Goal: Navigation & Orientation: Find specific page/section

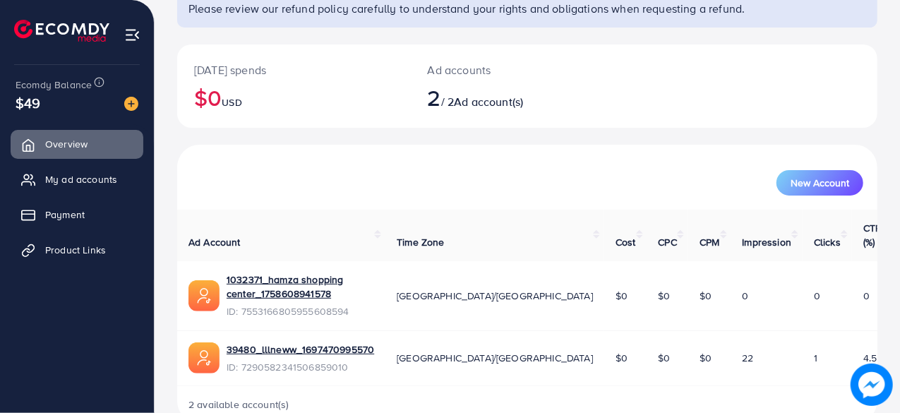
scroll to position [127, 0]
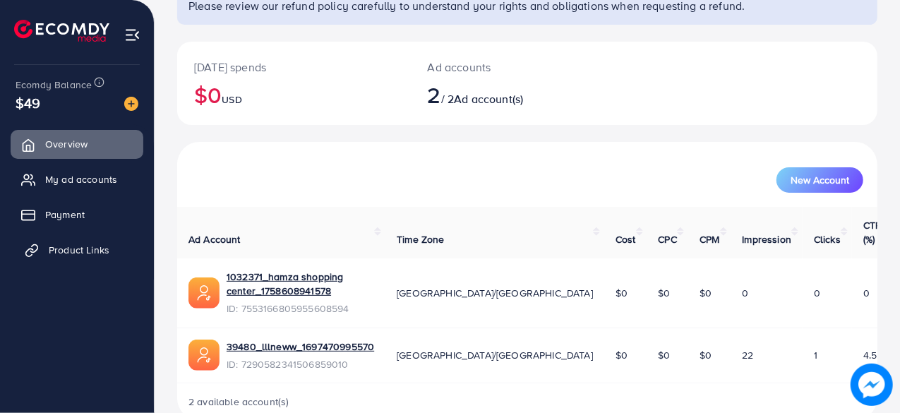
click at [99, 249] on span "Product Links" at bounding box center [79, 250] width 61 height 14
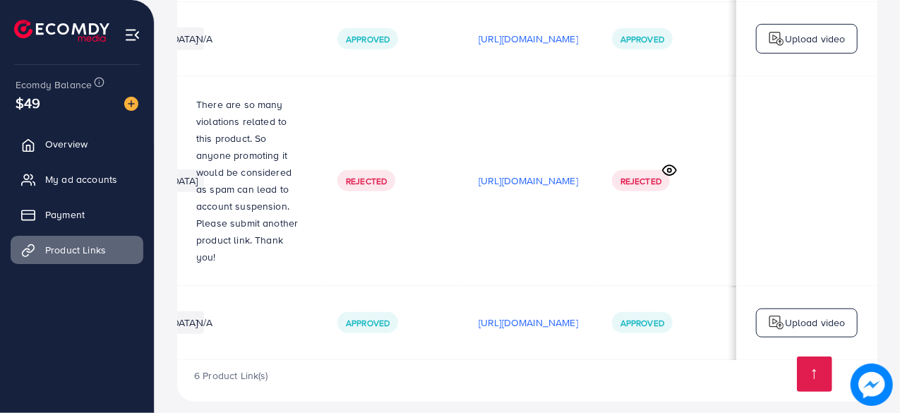
scroll to position [0, 417]
click at [514, 314] on p "[URL][DOMAIN_NAME]" at bounding box center [527, 322] width 99 height 17
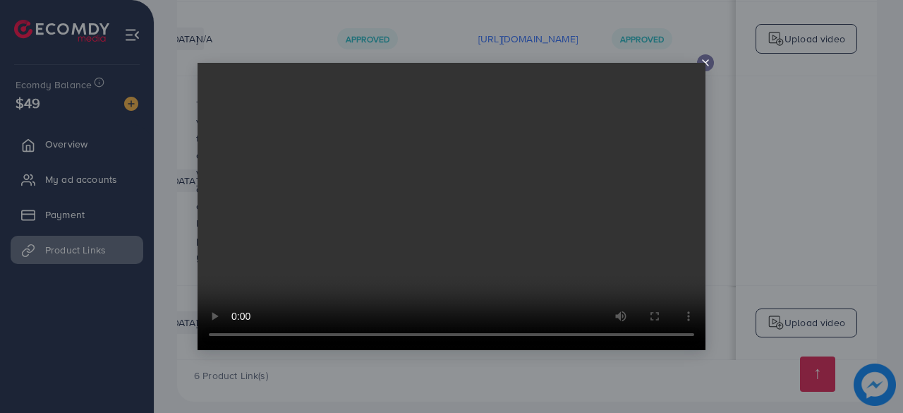
click at [703, 61] on icon at bounding box center [705, 62] width 11 height 11
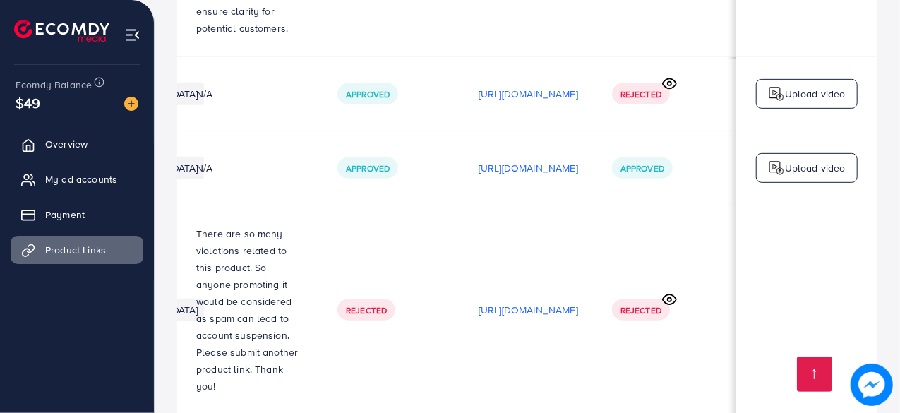
scroll to position [0, 291]
click at [555, 173] on p "[URL][DOMAIN_NAME]" at bounding box center [527, 167] width 99 height 17
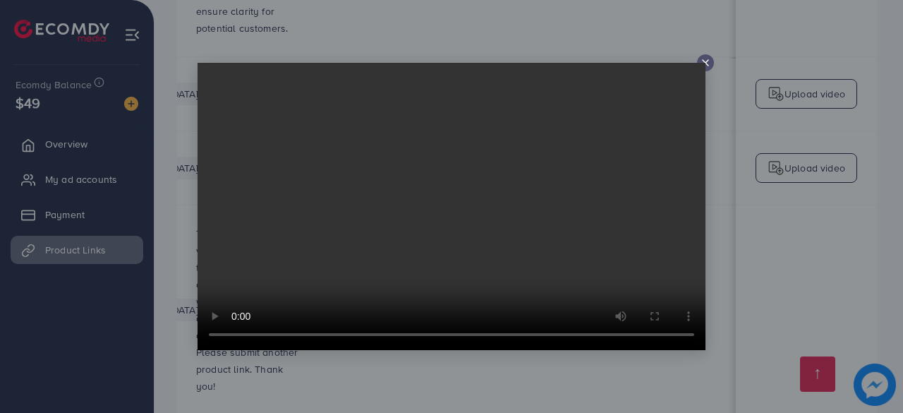
click at [701, 62] on icon at bounding box center [705, 62] width 11 height 11
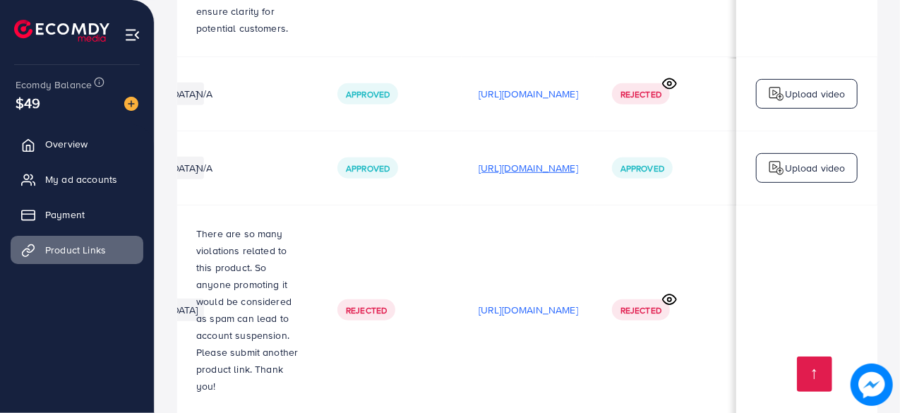
click at [578, 167] on p "[URL][DOMAIN_NAME]" at bounding box center [527, 167] width 99 height 17
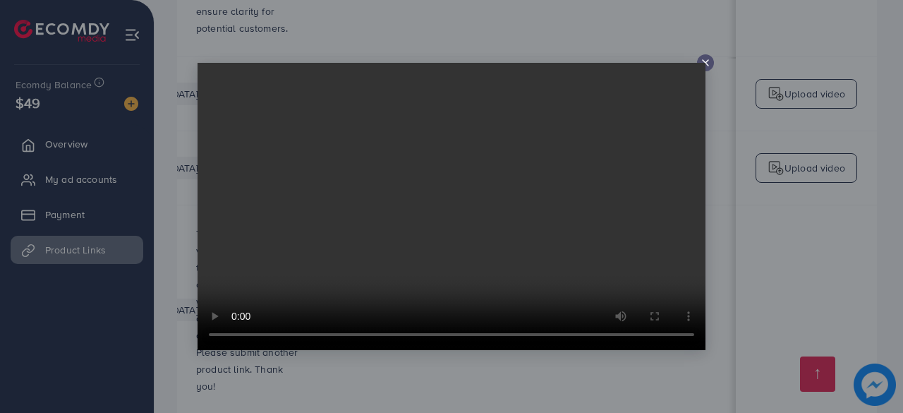
click at [707, 61] on line at bounding box center [706, 63] width 6 height 6
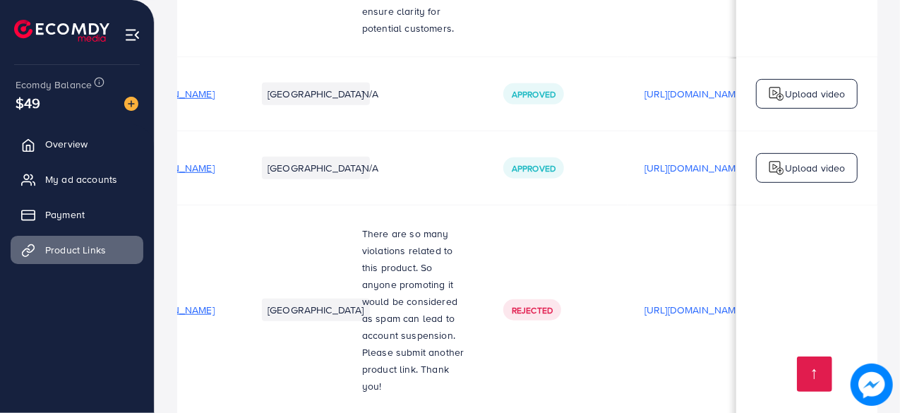
scroll to position [0, 0]
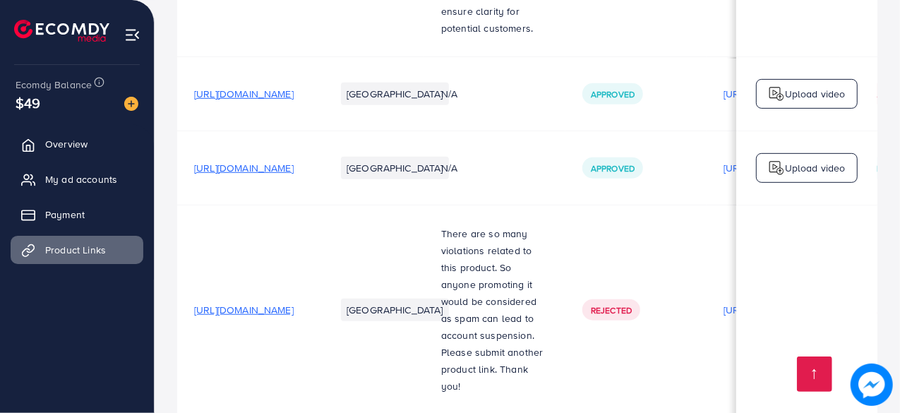
click at [293, 167] on span "[URL][DOMAIN_NAME]" at bounding box center [243, 168] width 99 height 14
click at [97, 183] on span "My ad accounts" at bounding box center [85, 179] width 72 height 14
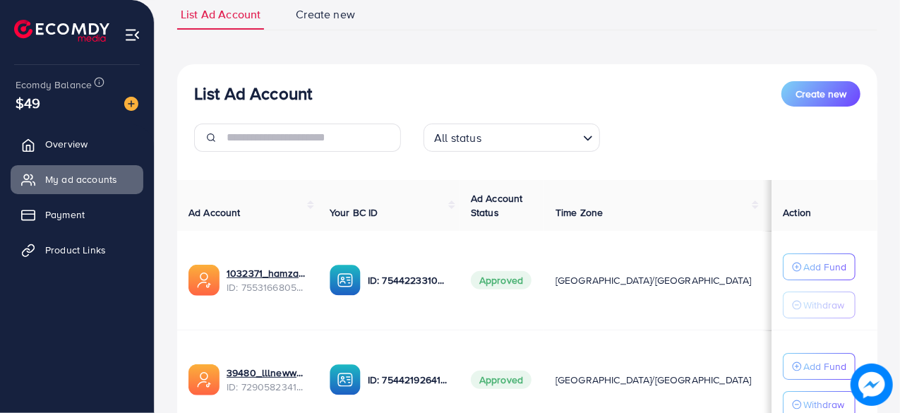
scroll to position [221, 0]
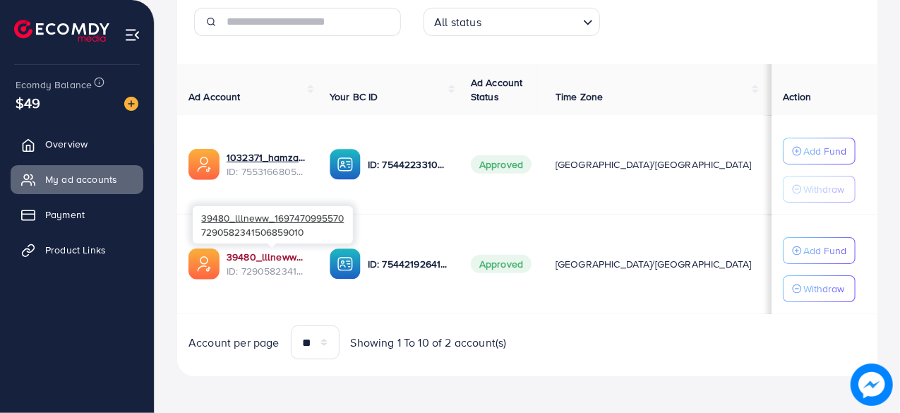
click at [291, 256] on link "39480_lllneww_1697470995570" at bounding box center [266, 257] width 80 height 14
